Goal: Information Seeking & Learning: Learn about a topic

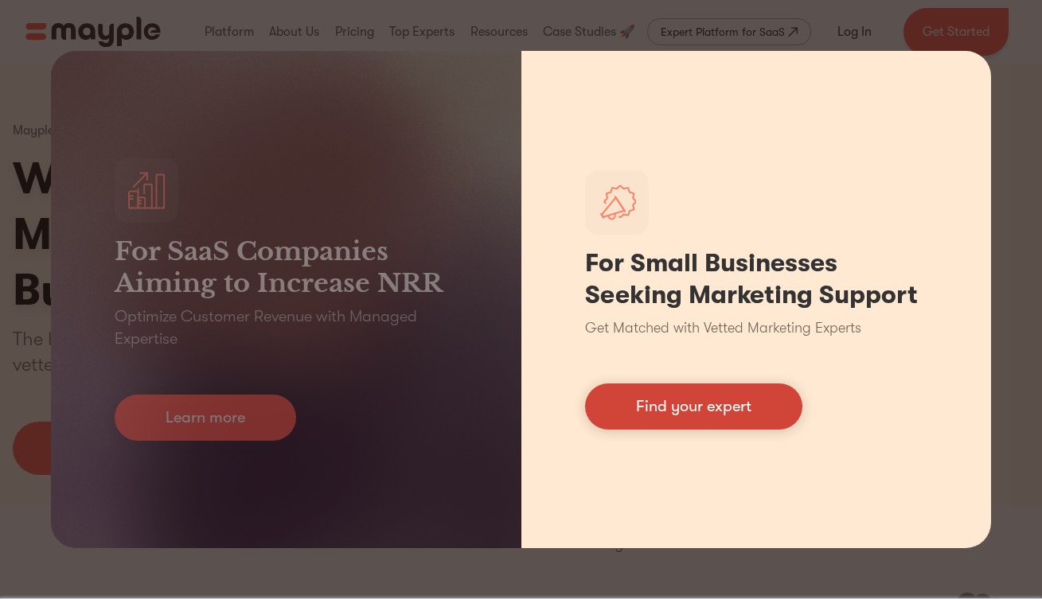
click at [734, 403] on link "Find your expert" at bounding box center [693, 407] width 217 height 46
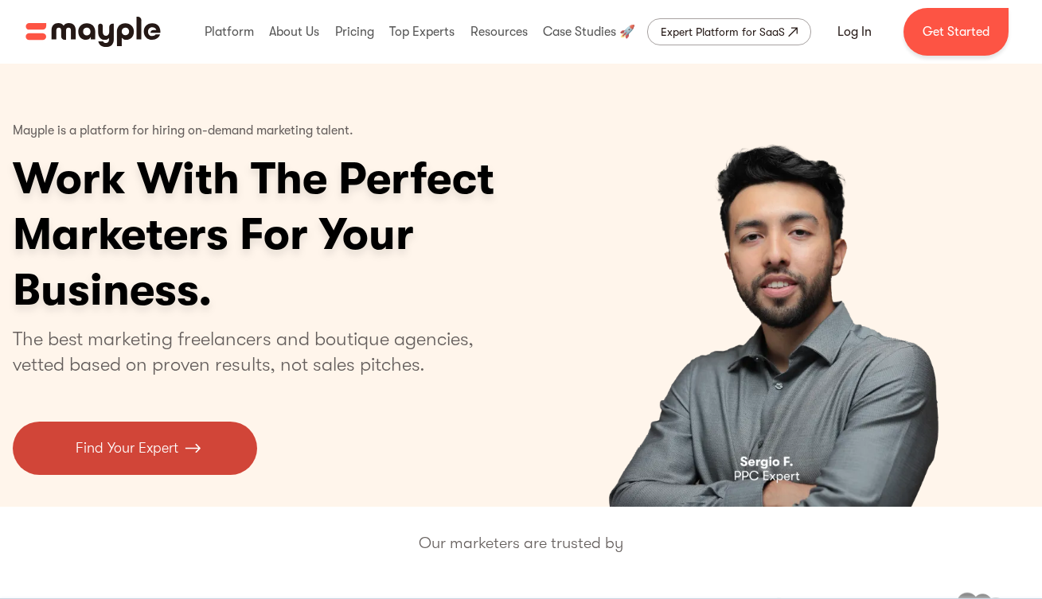
click at [162, 459] on link "Find Your Expert" at bounding box center [135, 448] width 244 height 53
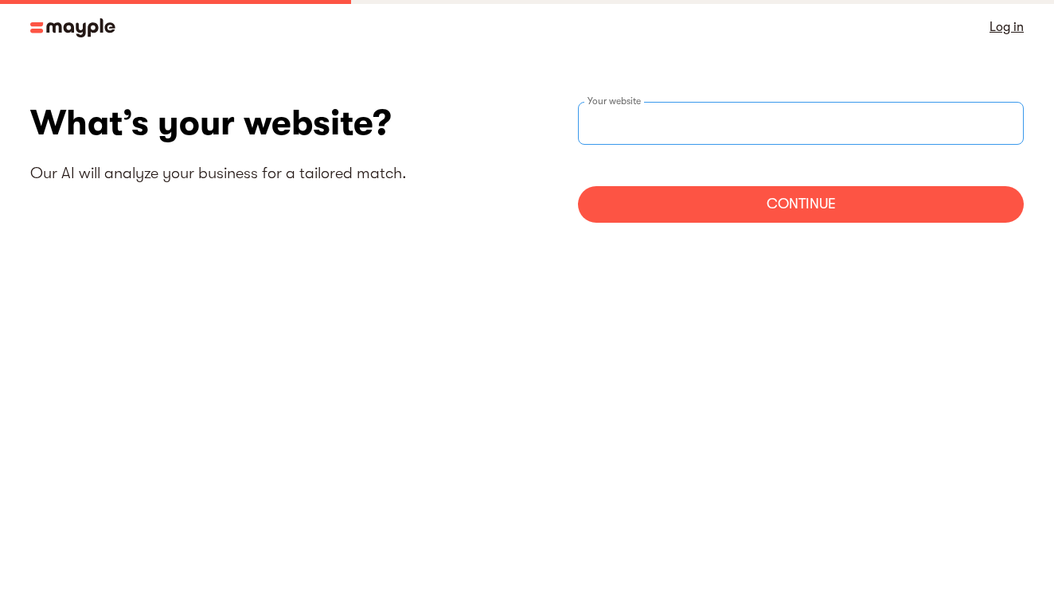
click at [718, 132] on input "websiteStep" at bounding box center [801, 123] width 446 height 43
type input "https://advera.us"
click at [816, 202] on div "Continue" at bounding box center [801, 204] width 446 height 37
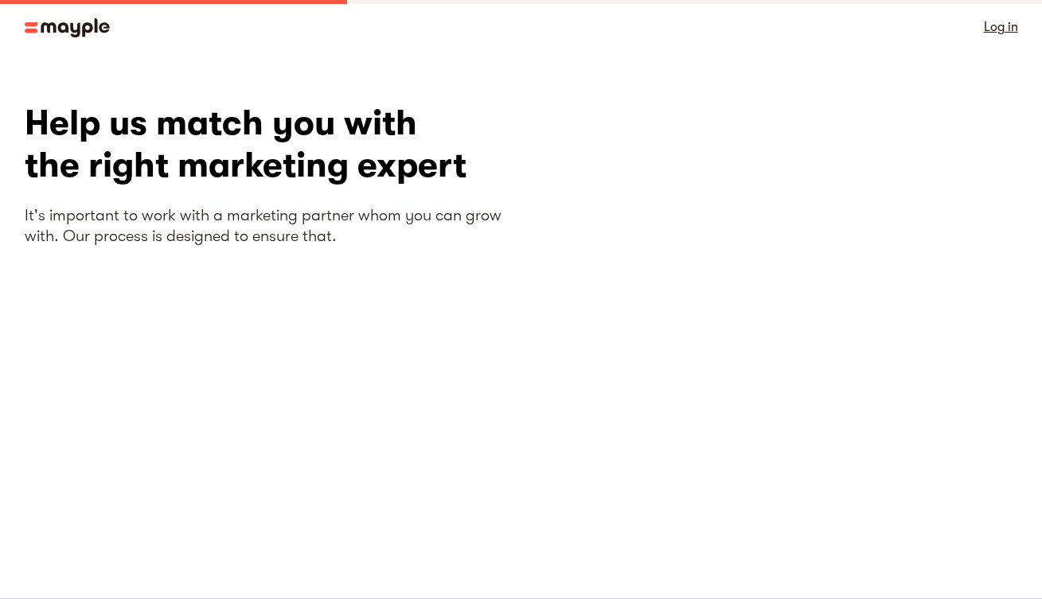
click at [69, 25] on img at bounding box center [67, 27] width 85 height 19
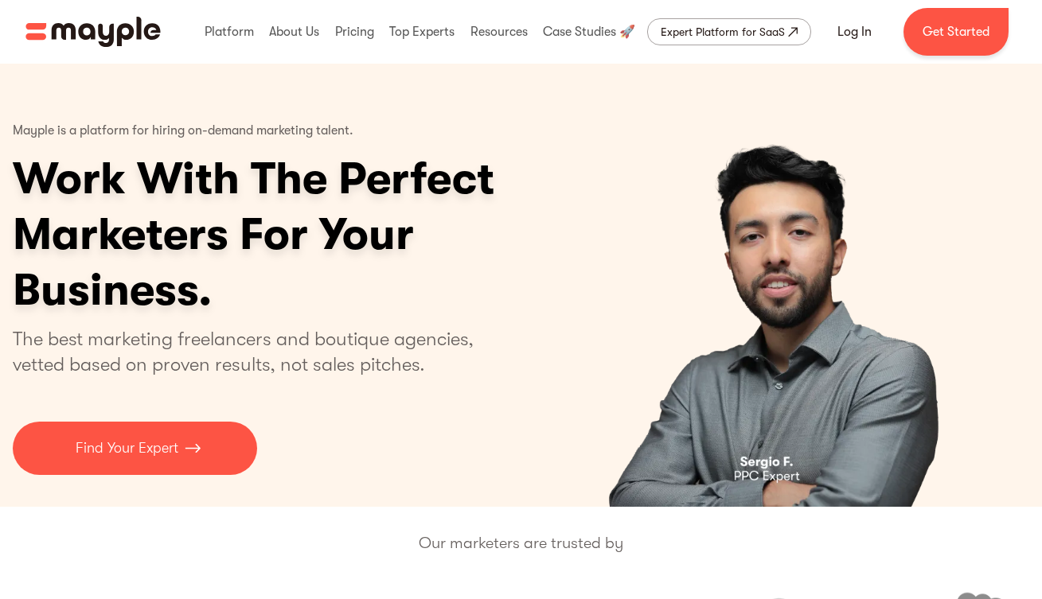
click at [436, 311] on h1 "Work With The Perfect Marketers For Your Business." at bounding box center [315, 234] width 605 height 167
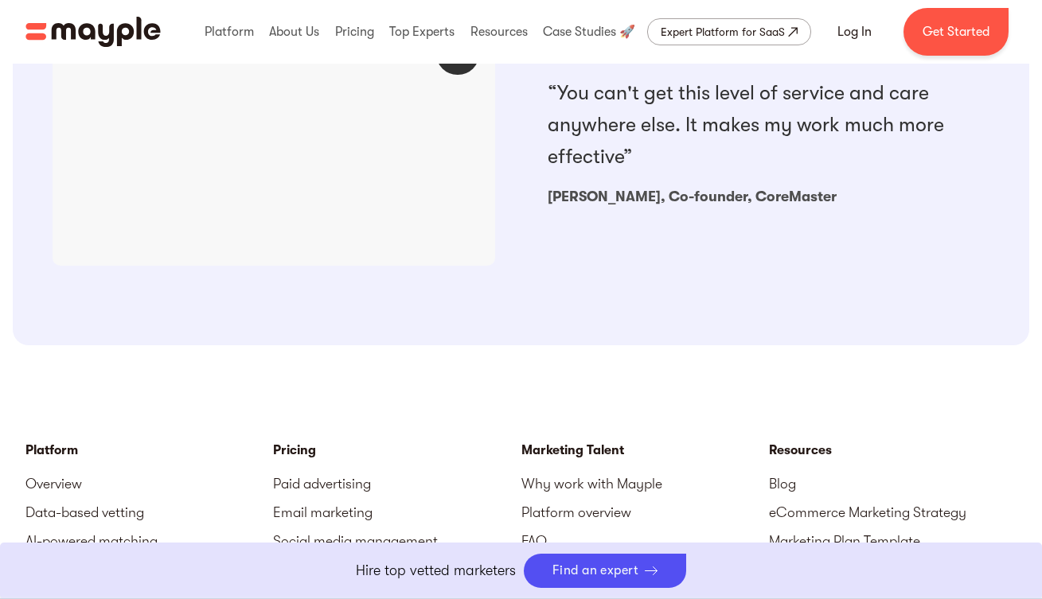
scroll to position [1942, 0]
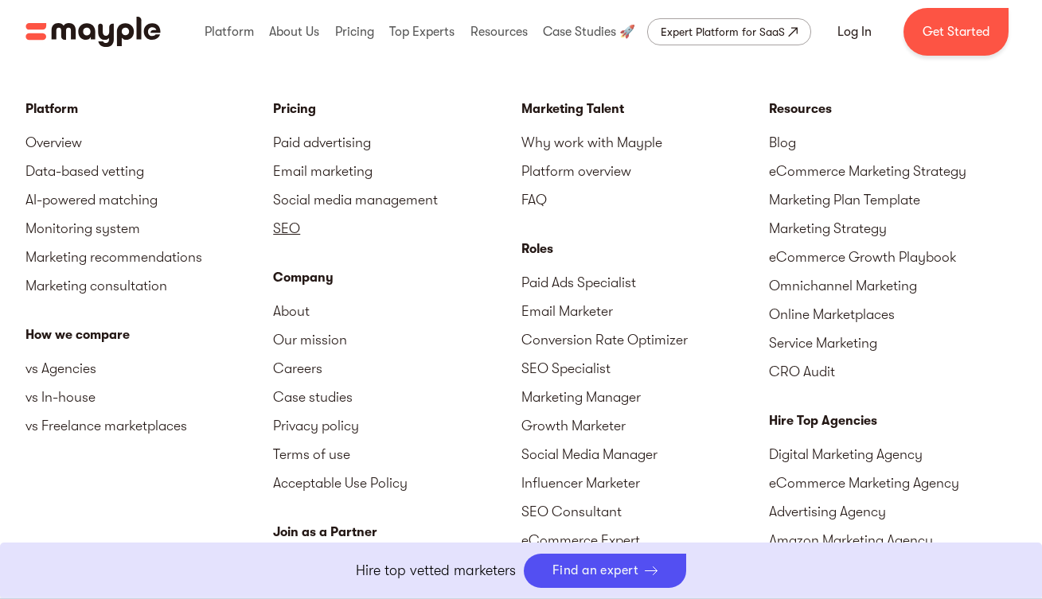
click at [283, 217] on link "SEO" at bounding box center [397, 228] width 248 height 29
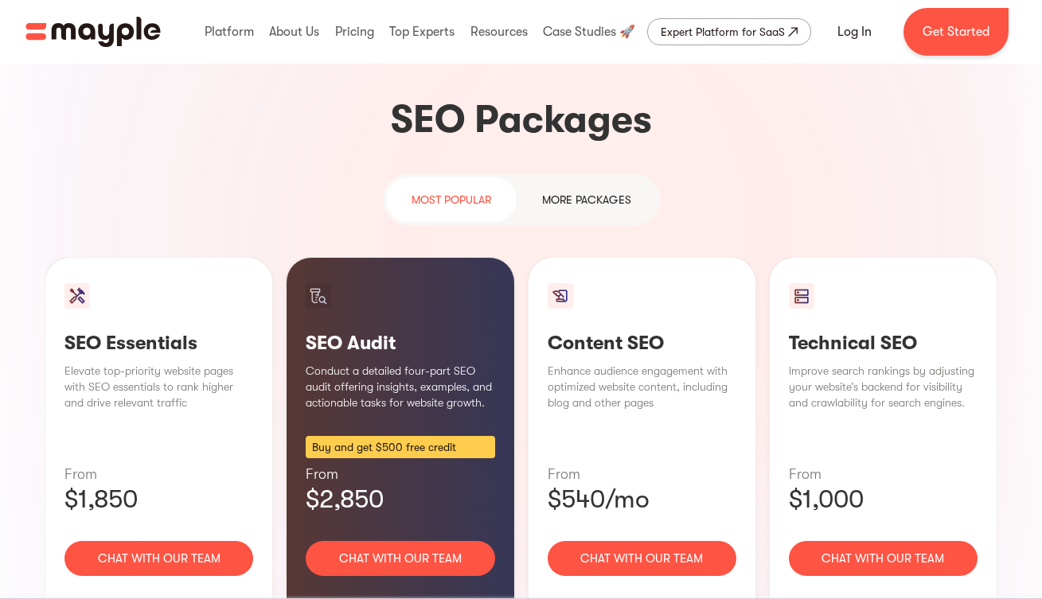
scroll to position [994, 0]
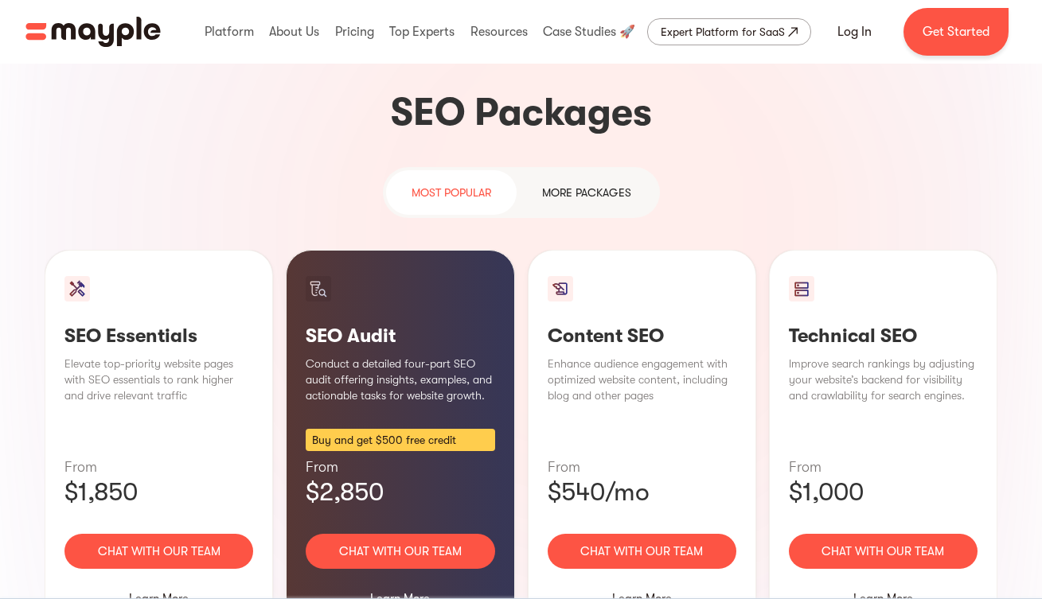
click at [568, 183] on div "MORE packages" at bounding box center [586, 192] width 89 height 19
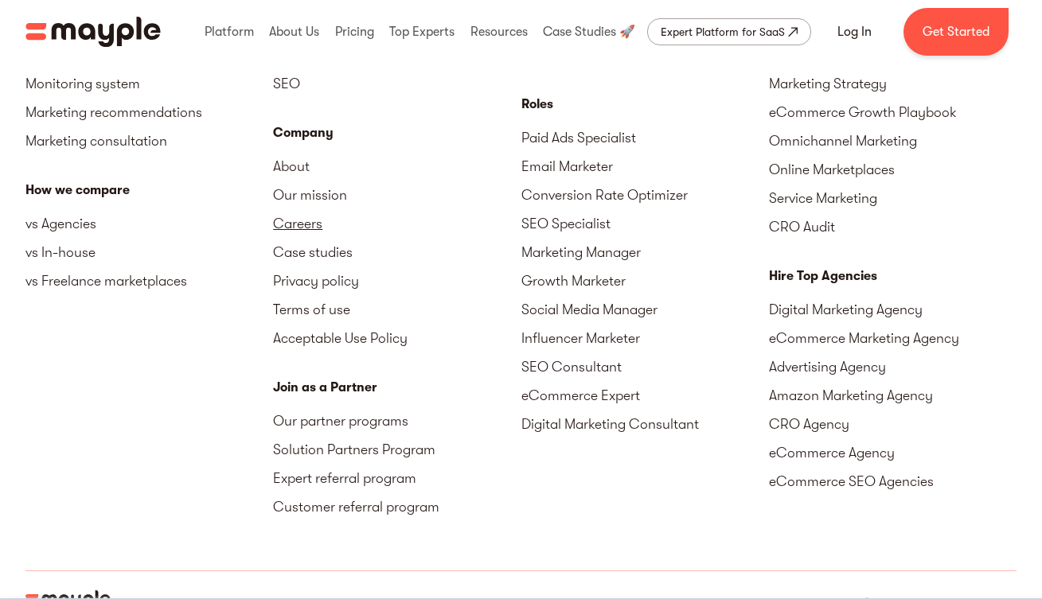
scroll to position [5696, 0]
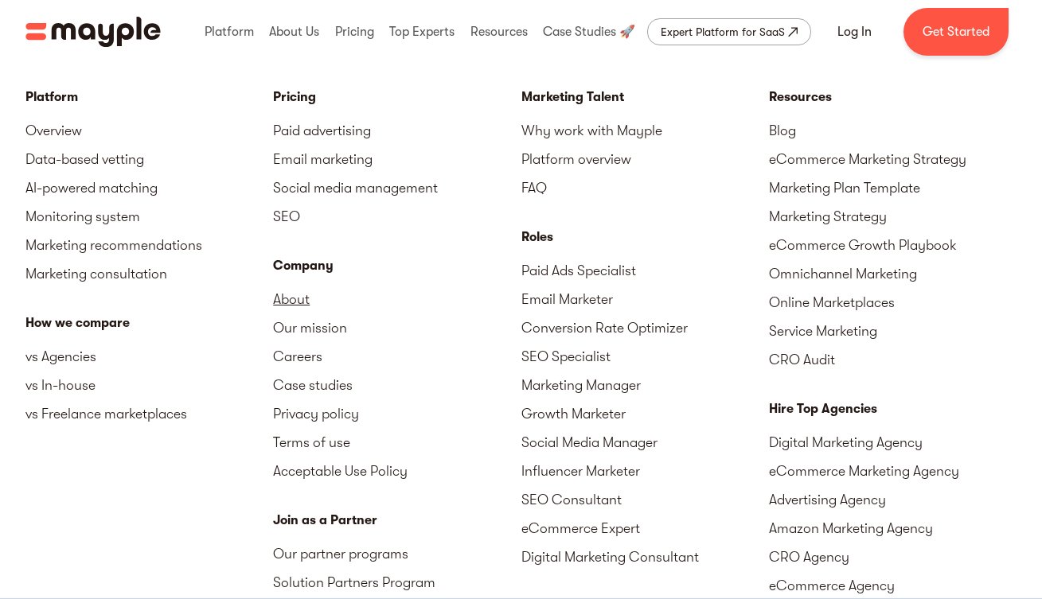
click at [303, 285] on link "About" at bounding box center [397, 299] width 248 height 29
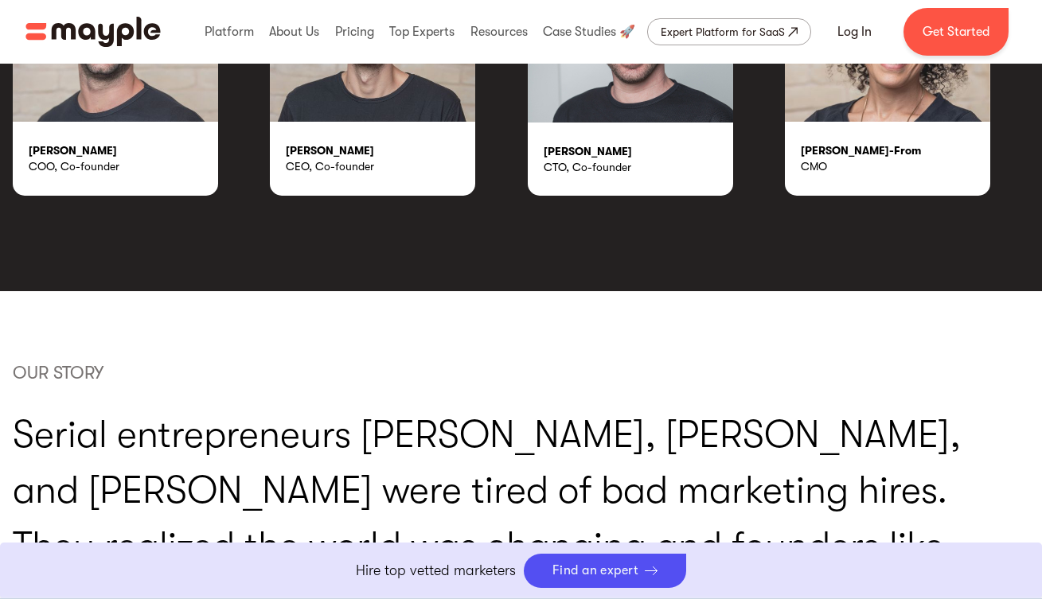
scroll to position [2653, 0]
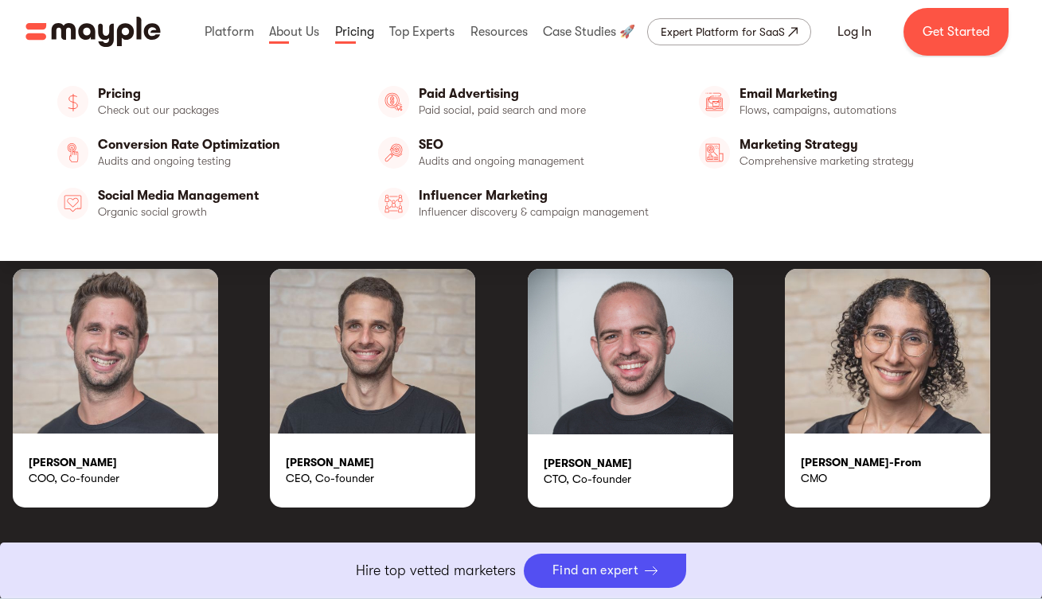
click at [344, 28] on link at bounding box center [354, 31] width 47 height 51
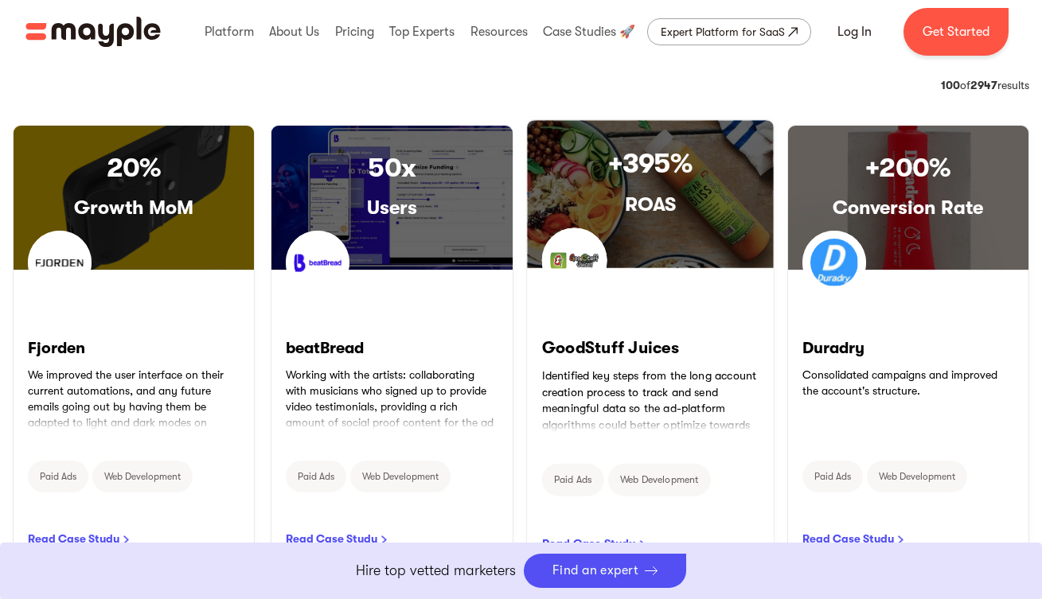
scroll to position [712, 0]
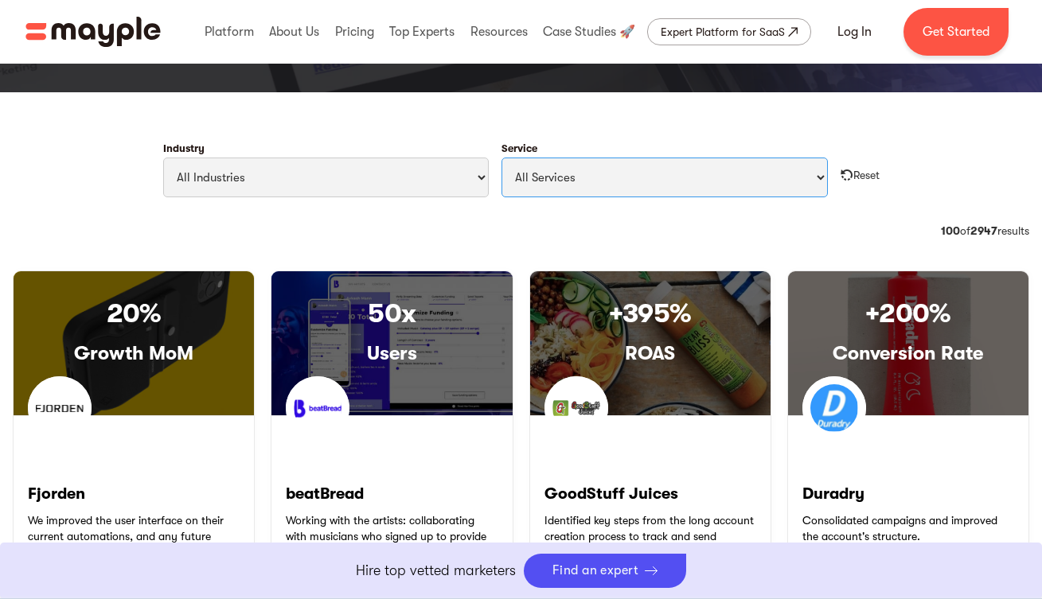
select select "Social Media Management"
click at [518, 233] on div "Category: CPO 36 of 1424 results 100 of 2947 results" at bounding box center [521, 240] width 1017 height 35
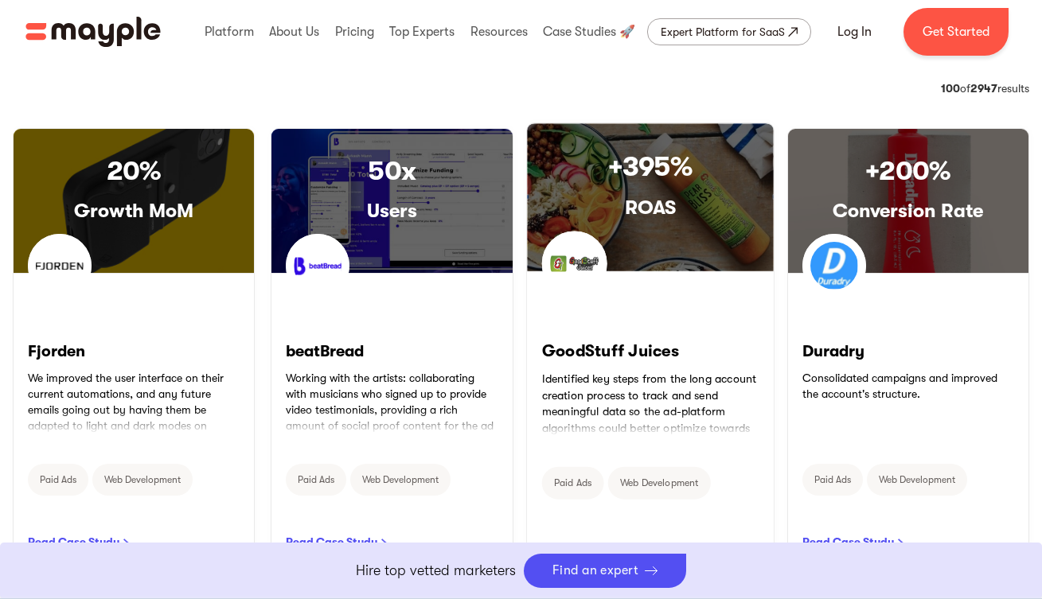
scroll to position [707, 0]
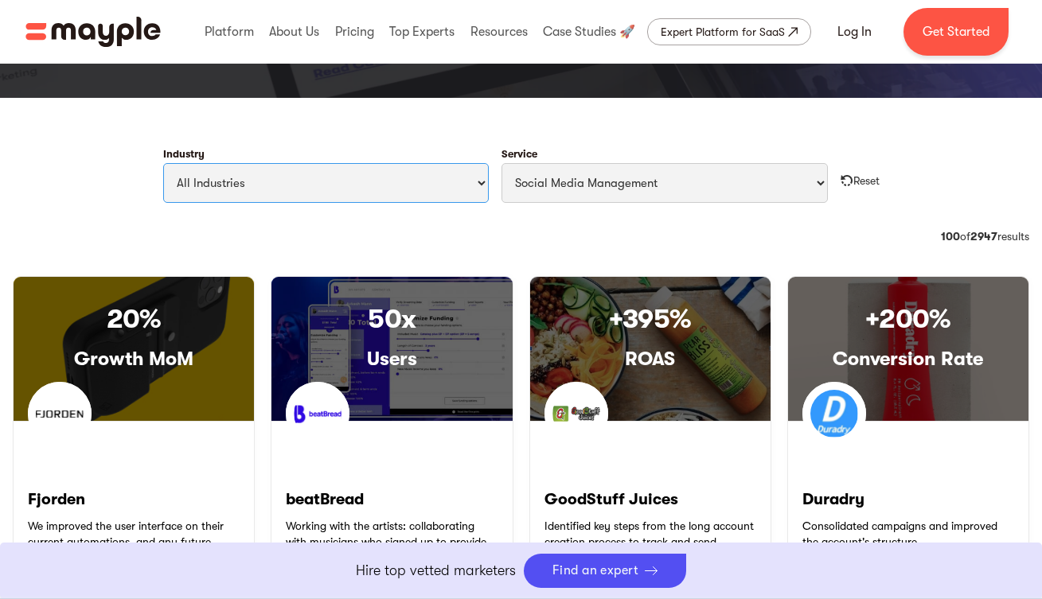
select select "Travel & Leisure"
click at [427, 228] on div "Category: CPO 36 of 1424 results 100 of 2947 results" at bounding box center [521, 245] width 1017 height 35
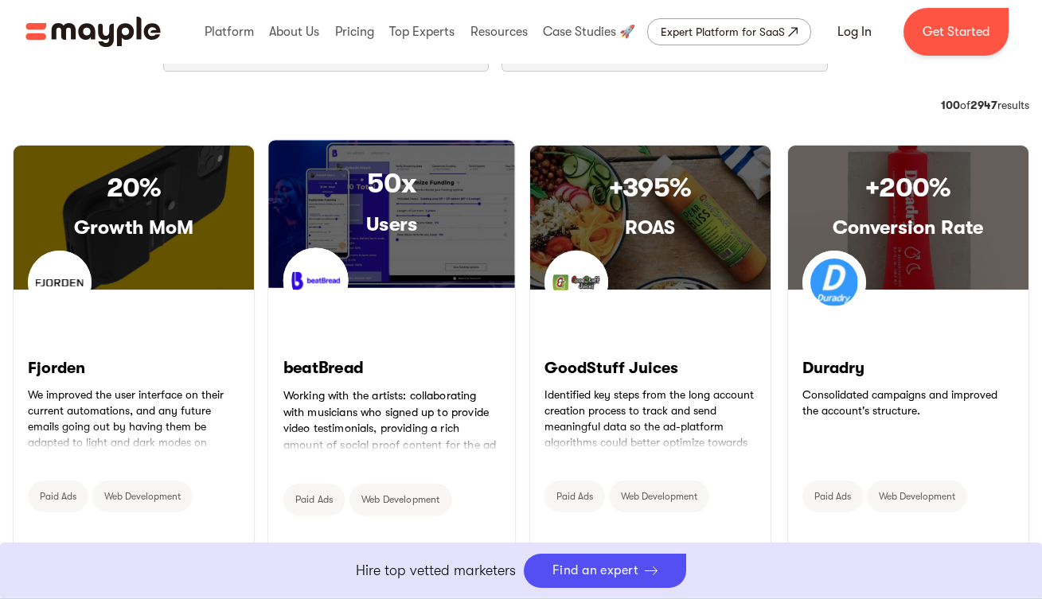
click at [424, 213] on h3 "Users" at bounding box center [391, 224] width 247 height 25
